Goal: Information Seeking & Learning: Learn about a topic

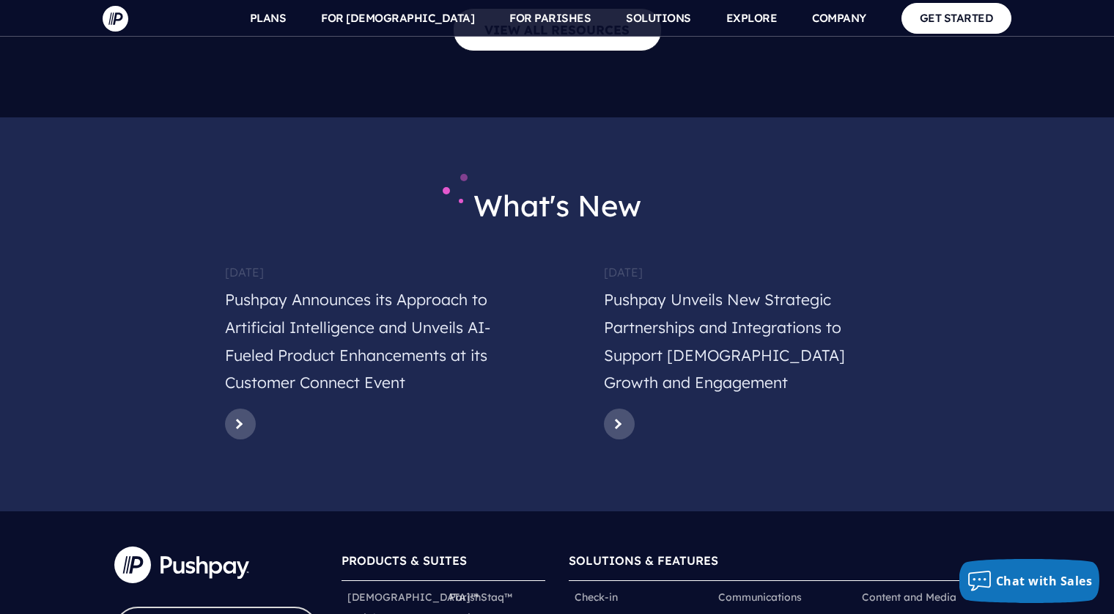
scroll to position [7300, 0]
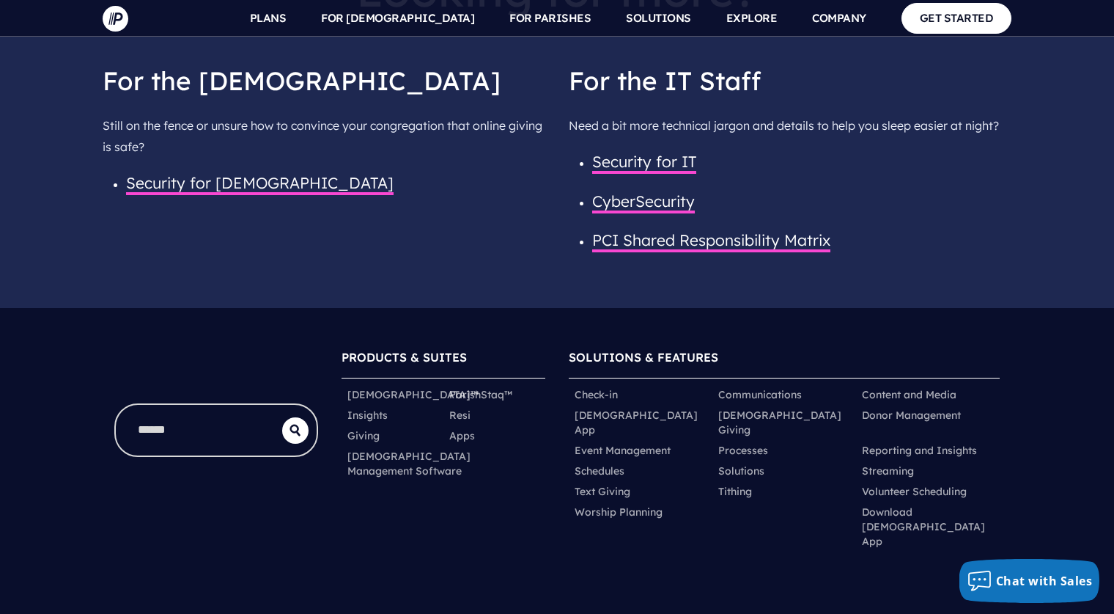
scroll to position [2466, 0]
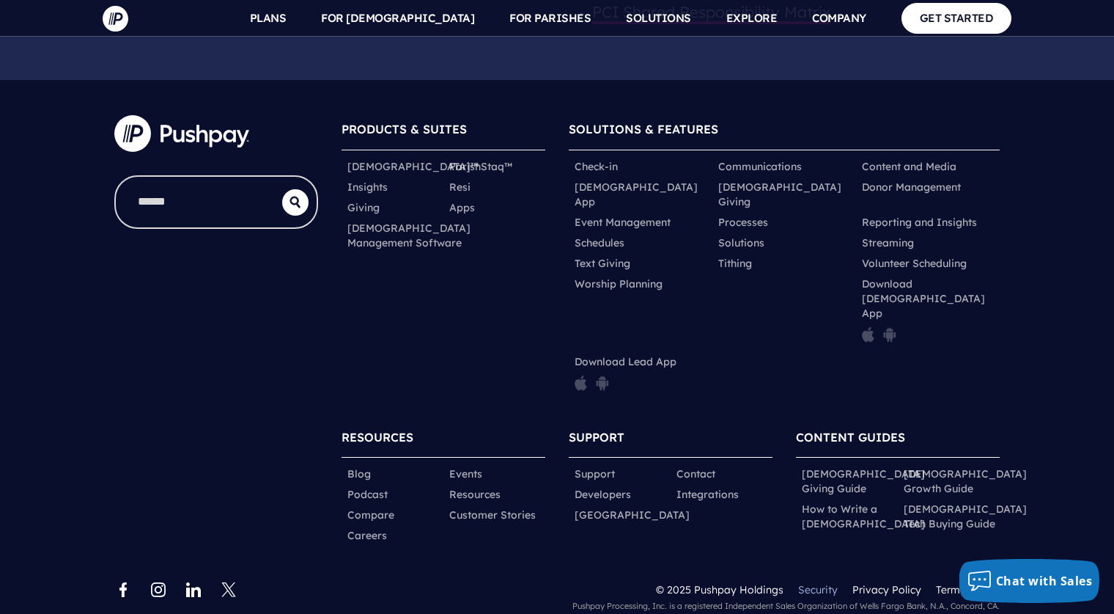
click at [826, 583] on link "Security" at bounding box center [818, 589] width 40 height 13
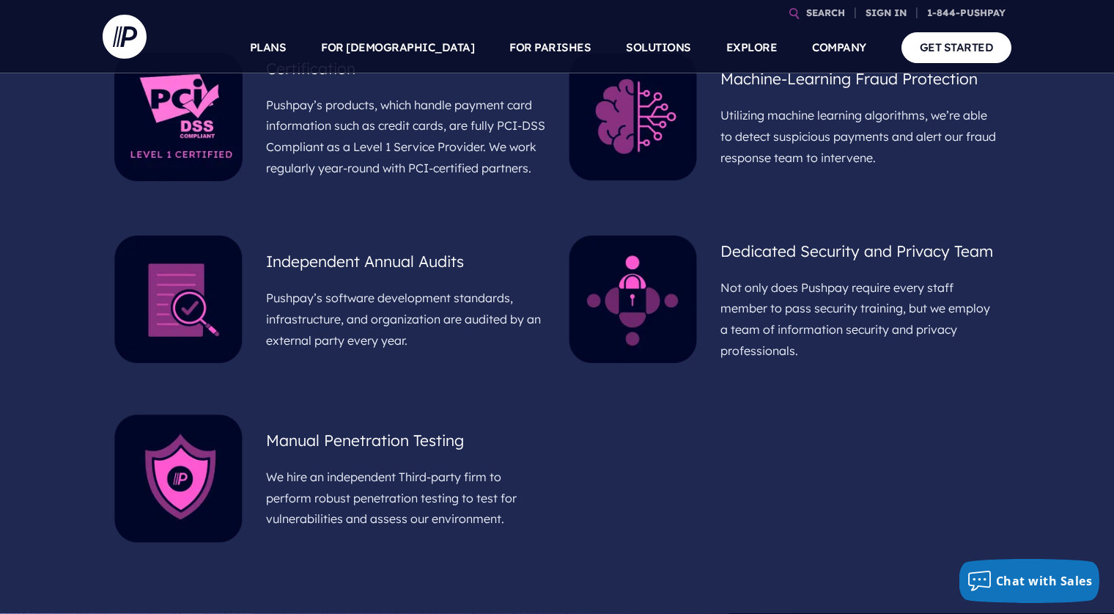
scroll to position [779, 0]
